Goal: Transaction & Acquisition: Book appointment/travel/reservation

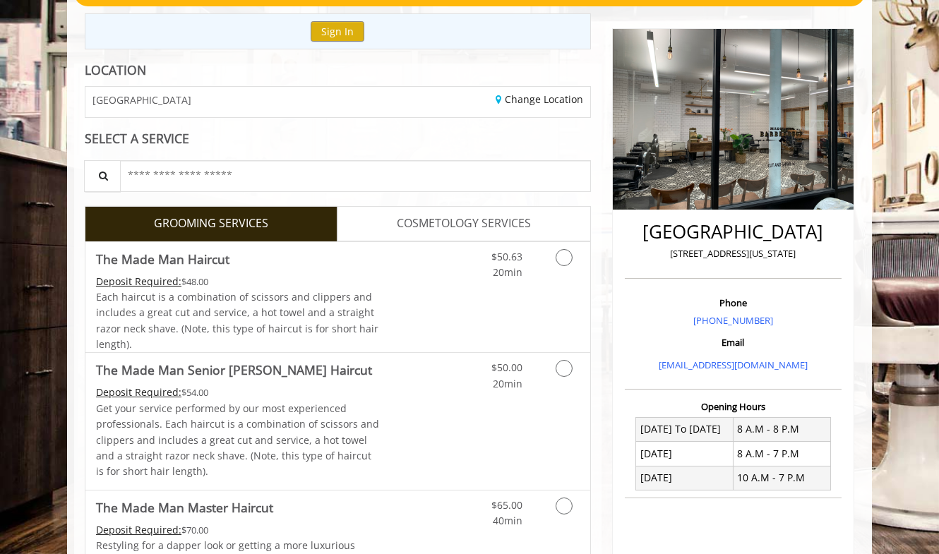
scroll to position [148, 0]
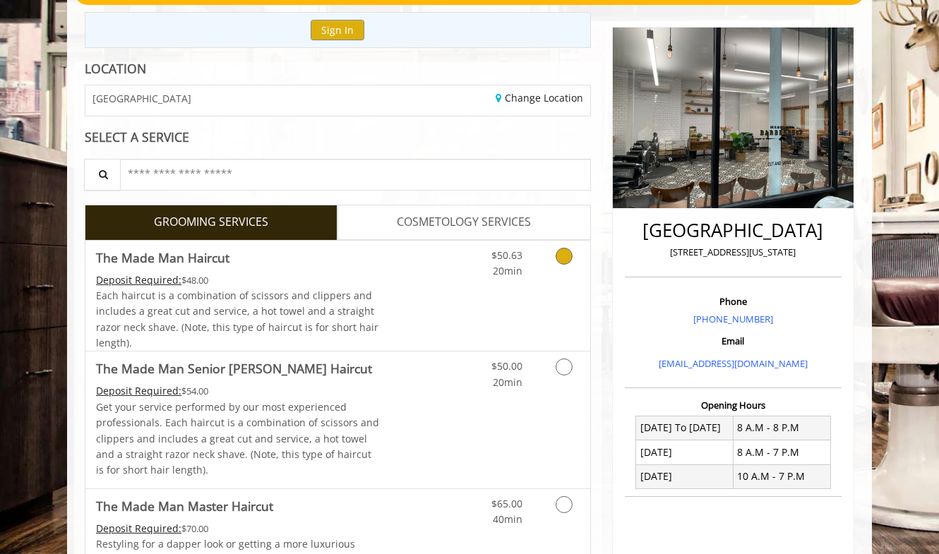
click at [564, 256] on icon "Grooming services" at bounding box center [564, 256] width 17 height 17
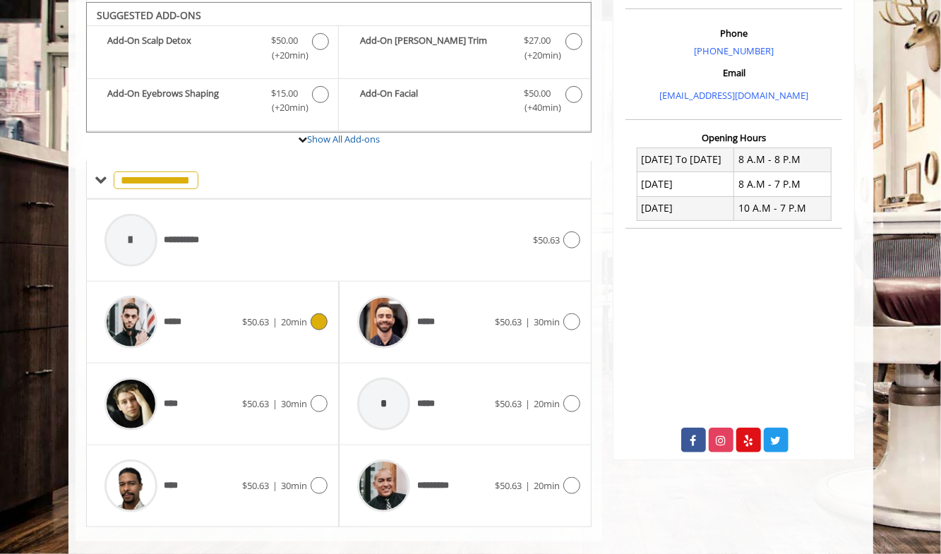
scroll to position [432, 0]
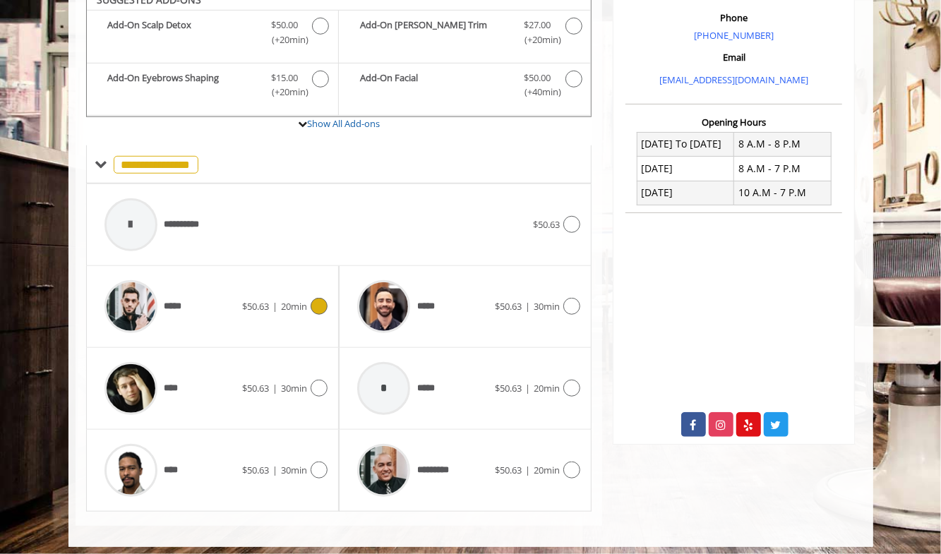
click at [319, 298] on icon at bounding box center [319, 306] width 17 height 17
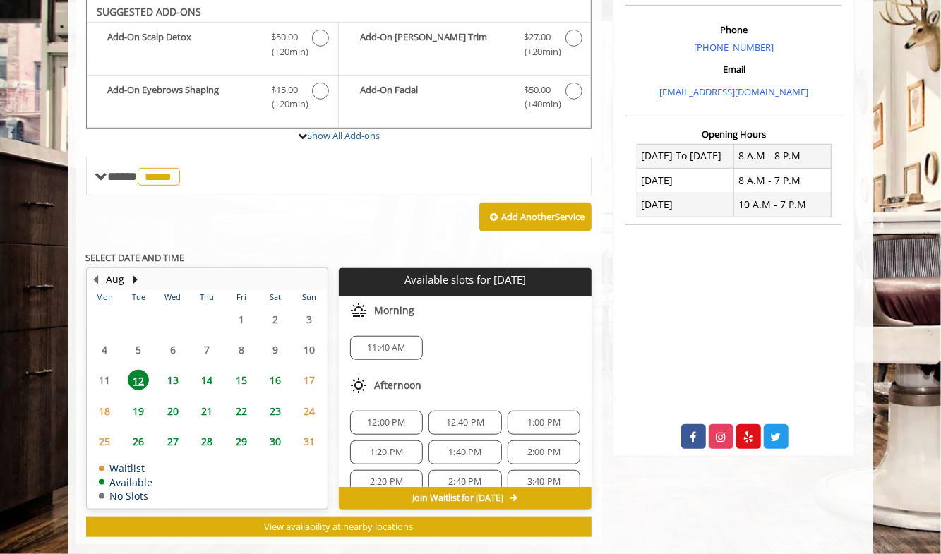
scroll to position [416, 0]
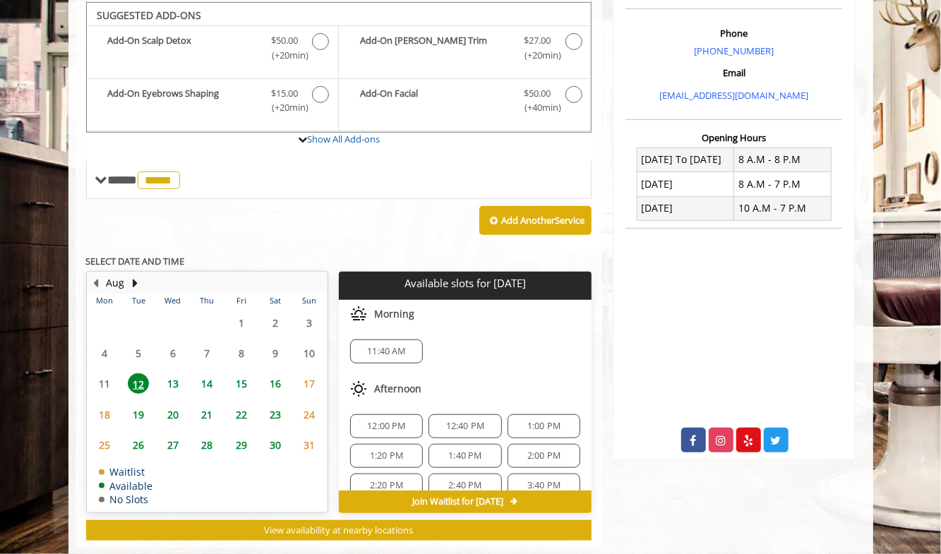
click at [175, 379] on span "13" at bounding box center [172, 384] width 21 height 20
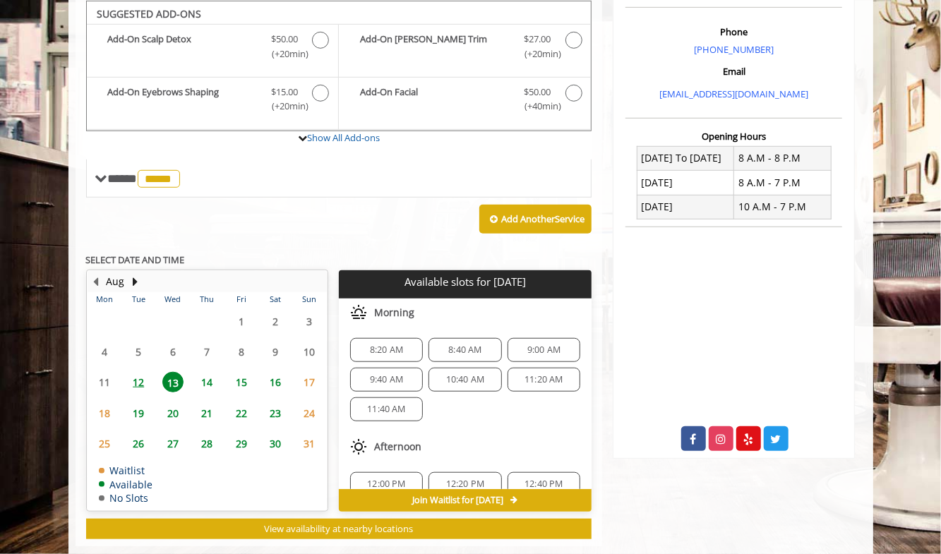
scroll to position [439, 0]
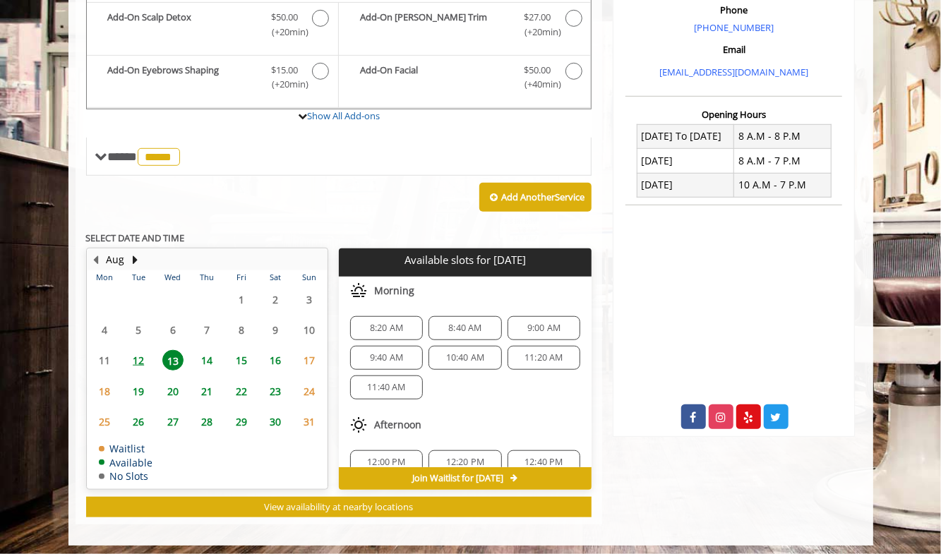
click at [210, 355] on span "14" at bounding box center [206, 360] width 21 height 20
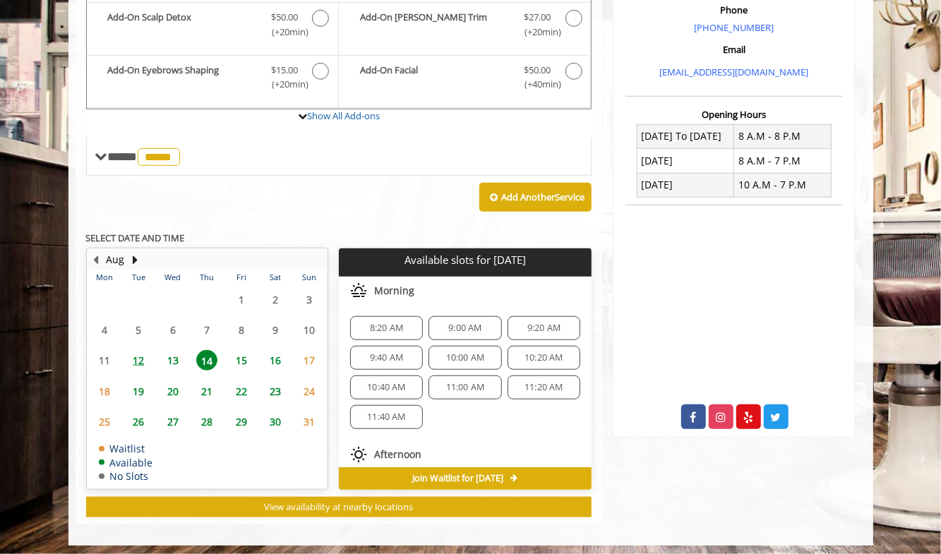
click at [242, 355] on span "15" at bounding box center [241, 360] width 21 height 20
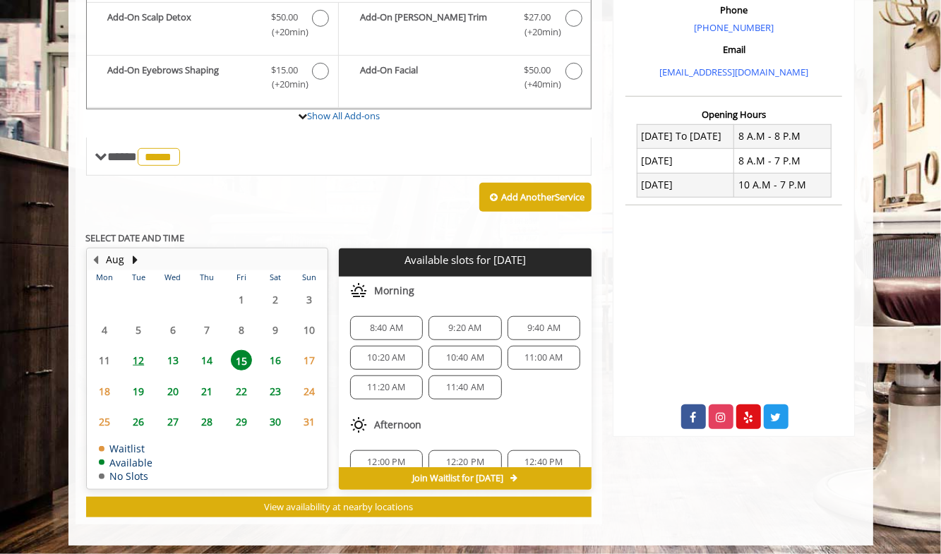
click at [279, 361] on span "16" at bounding box center [275, 360] width 21 height 20
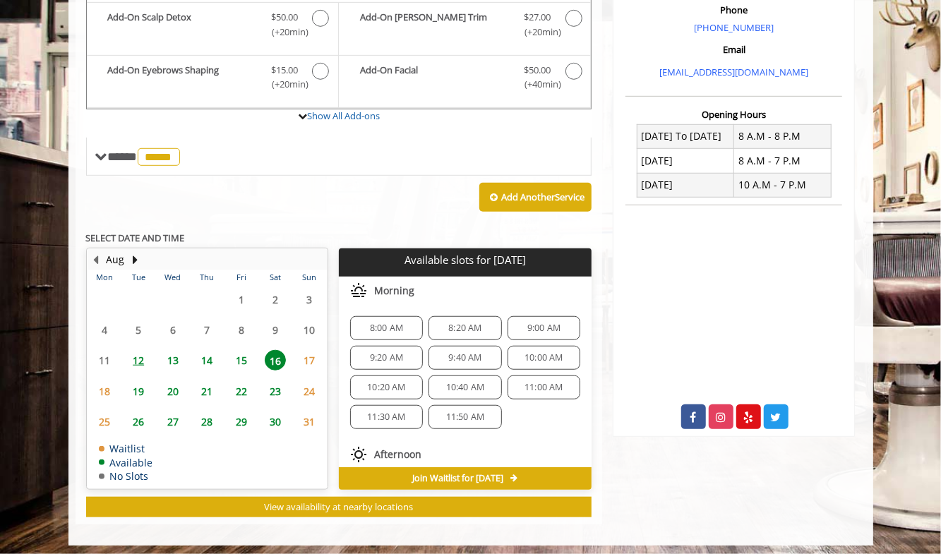
click at [528, 325] on span "9:00 AM" at bounding box center [544, 328] width 33 height 11
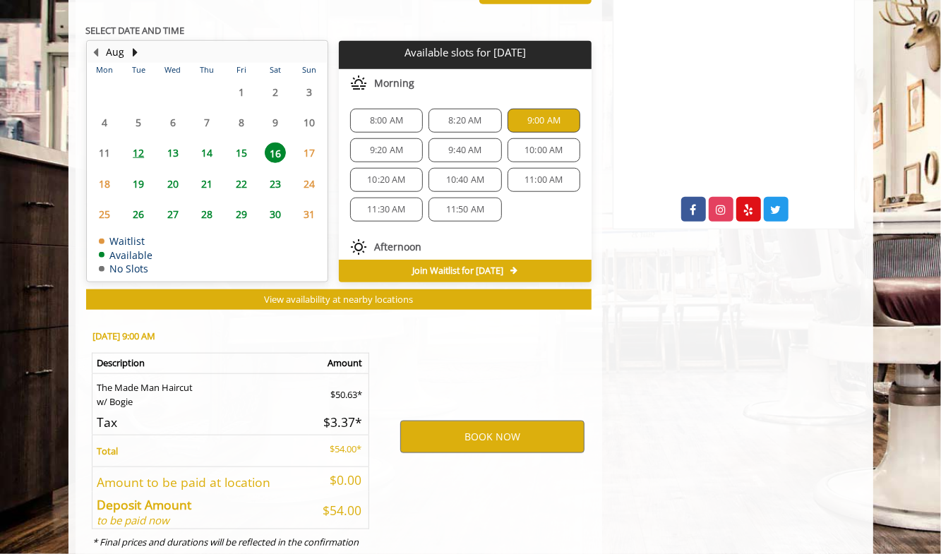
scroll to position [693, 0]
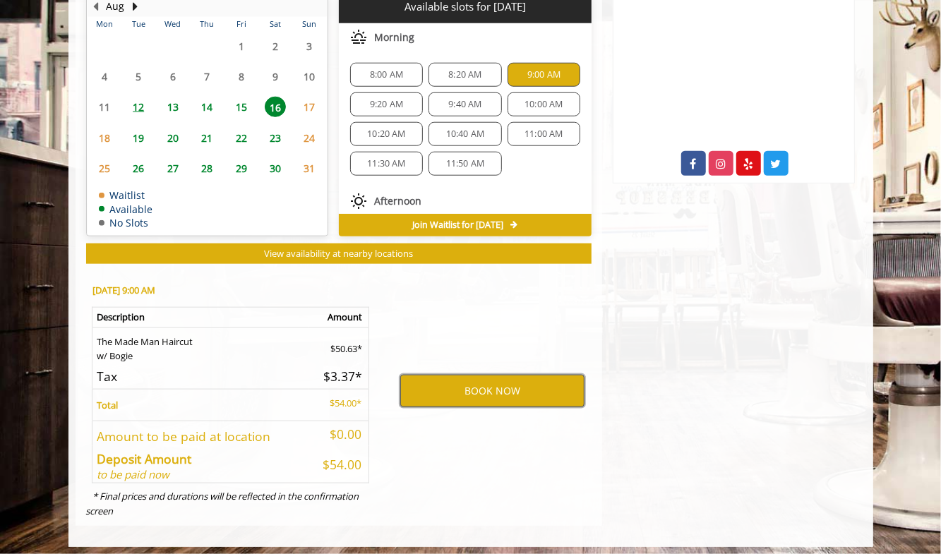
click at [499, 386] on button "BOOK NOW" at bounding box center [492, 391] width 184 height 32
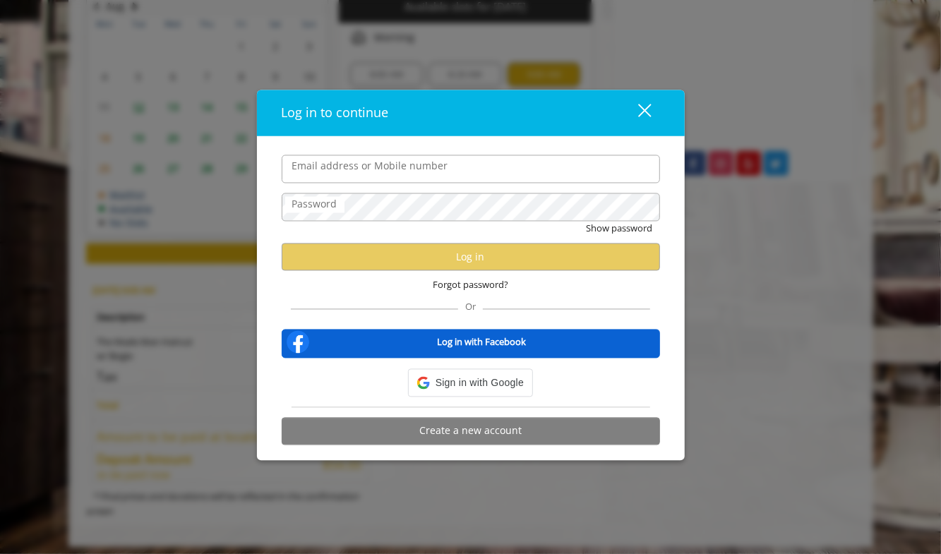
type input "**********"
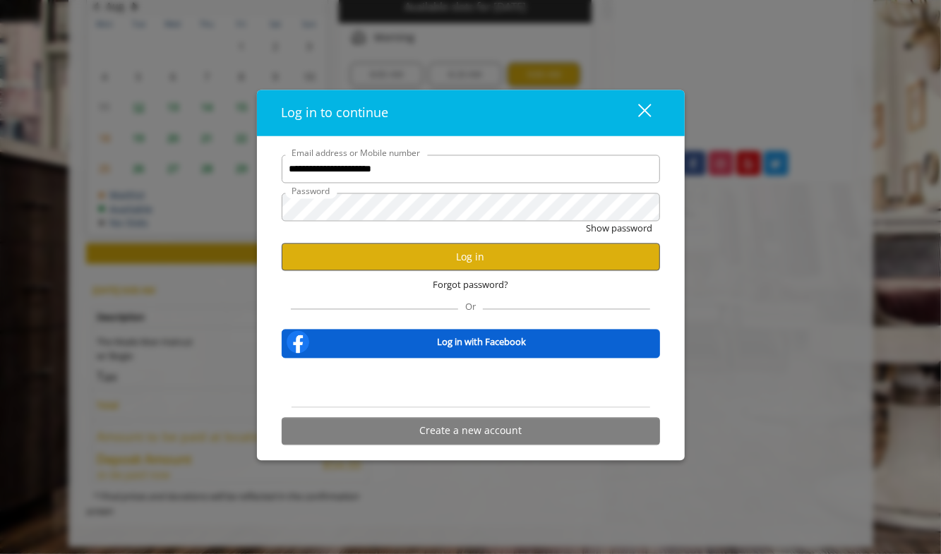
scroll to position [0, 0]
click at [471, 257] on button "Log in" at bounding box center [471, 258] width 379 height 28
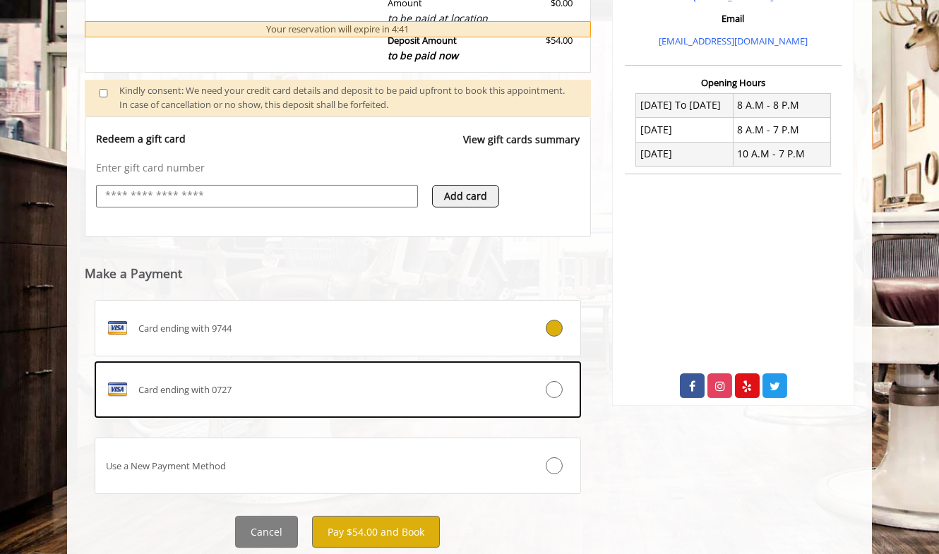
scroll to position [510, 0]
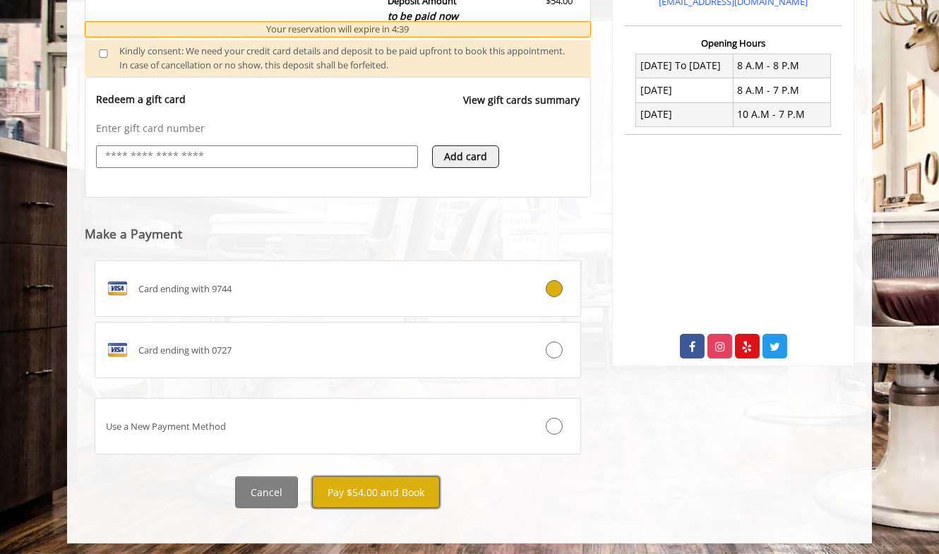
click at [374, 491] on button "Pay $54.00 and Book" at bounding box center [376, 493] width 128 height 32
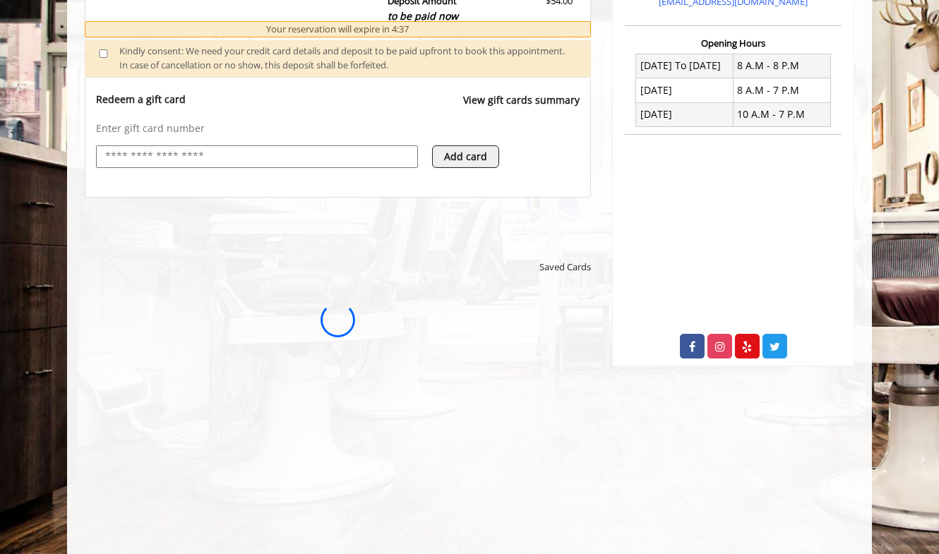
scroll to position [0, 0]
